Goal: Transaction & Acquisition: Purchase product/service

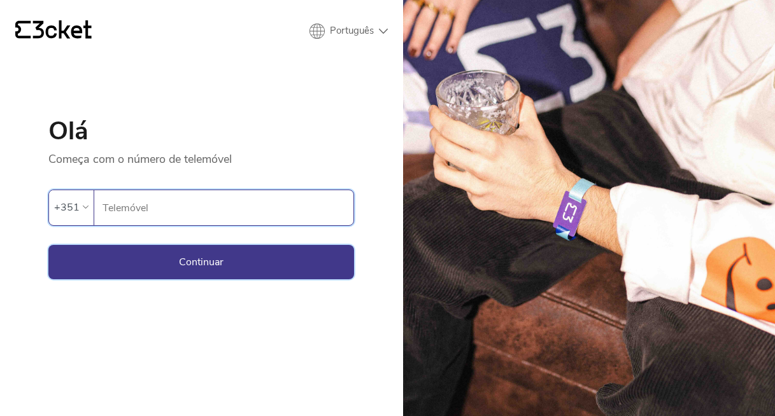
type input "918515832"
click at [207, 274] on button "Continuar" at bounding box center [201, 262] width 306 height 34
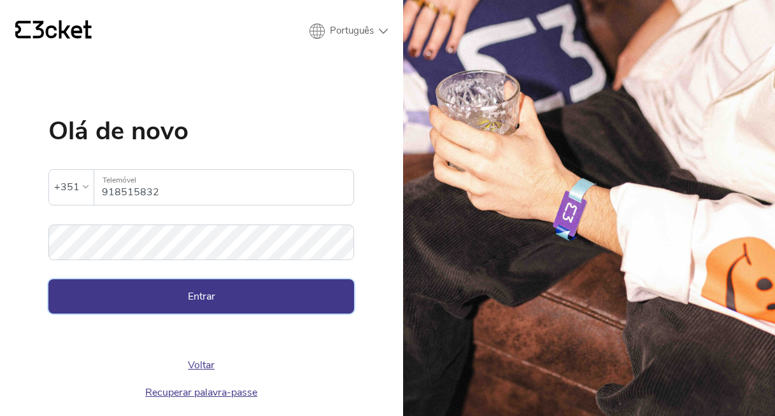
click at [197, 284] on button "Entrar" at bounding box center [201, 297] width 306 height 34
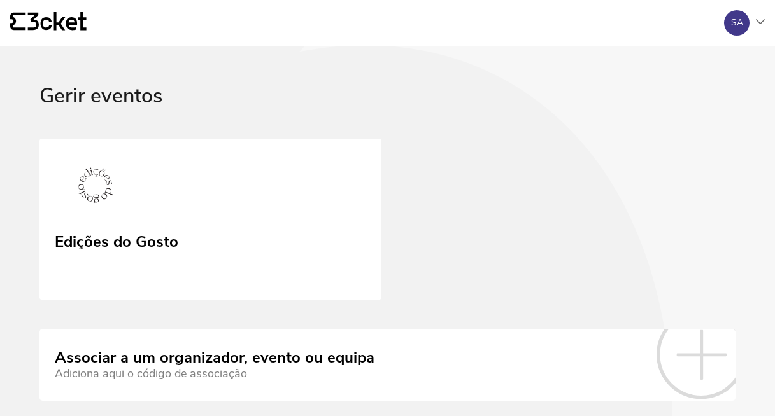
click at [278, 227] on link "Edições do Gosto" at bounding box center [210, 220] width 342 height 162
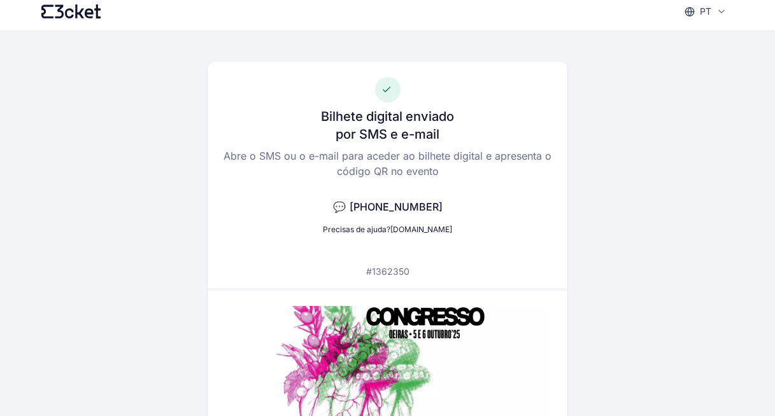
scroll to position [12, 0]
